Goal: Task Accomplishment & Management: Manage account settings

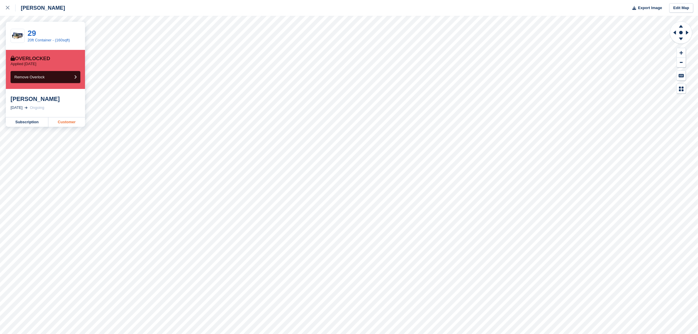
click at [58, 126] on link "Customer" at bounding box center [66, 121] width 37 height 9
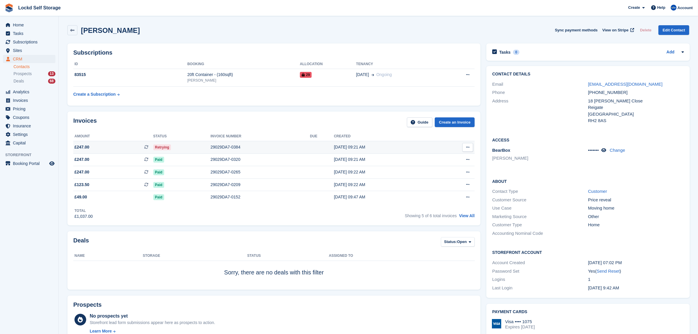
click at [282, 150] on td "29029DA7-0384" at bounding box center [259, 147] width 99 height 13
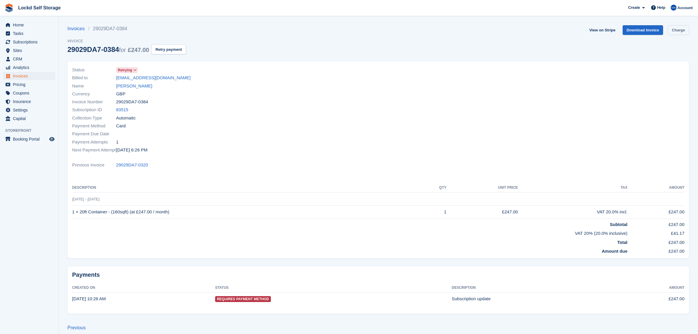
click at [680, 31] on link "Charge" at bounding box center [678, 30] width 21 height 10
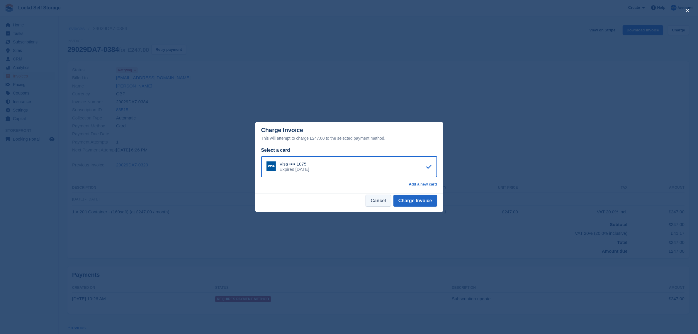
click at [382, 201] on button "Cancel" at bounding box center [377, 201] width 25 height 12
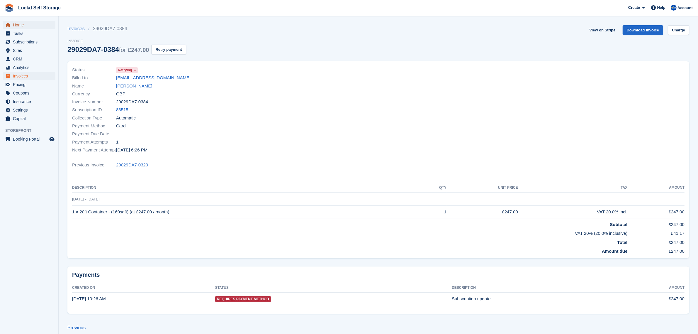
click at [25, 24] on span "Home" at bounding box center [30, 25] width 35 height 8
